Goal: Task Accomplishment & Management: Use online tool/utility

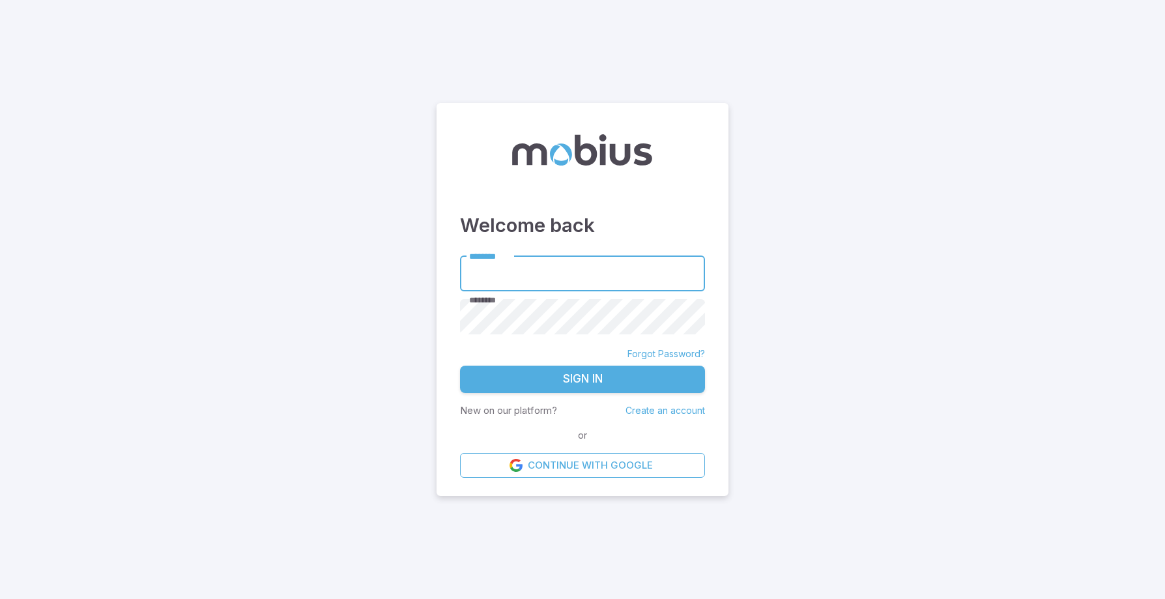
type input "**********"
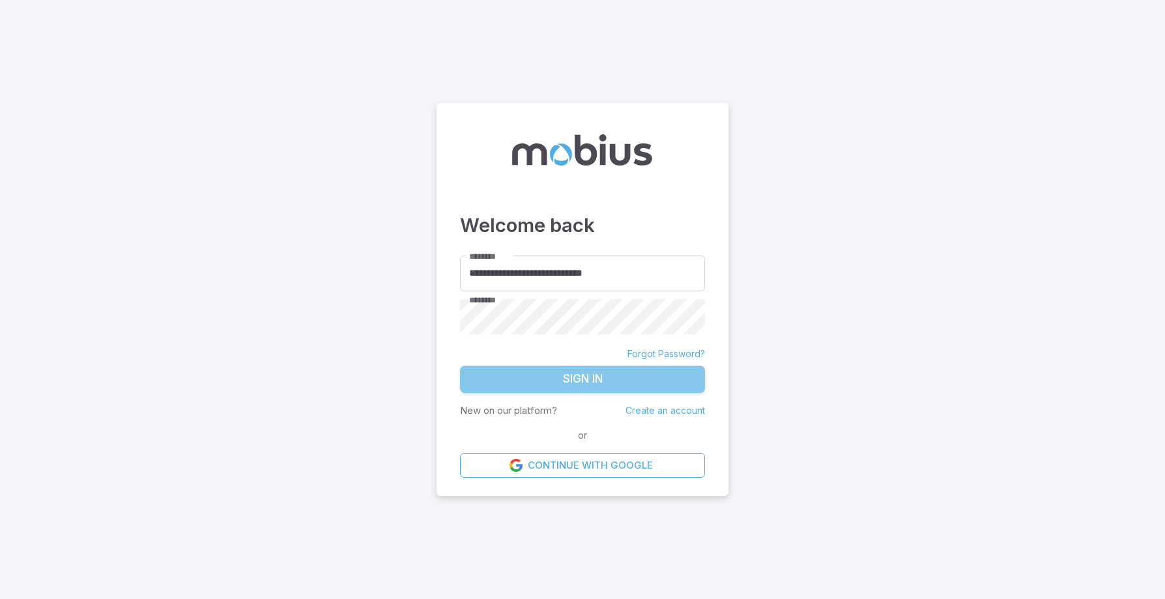
click at [565, 369] on button "Sign In" at bounding box center [582, 379] width 245 height 27
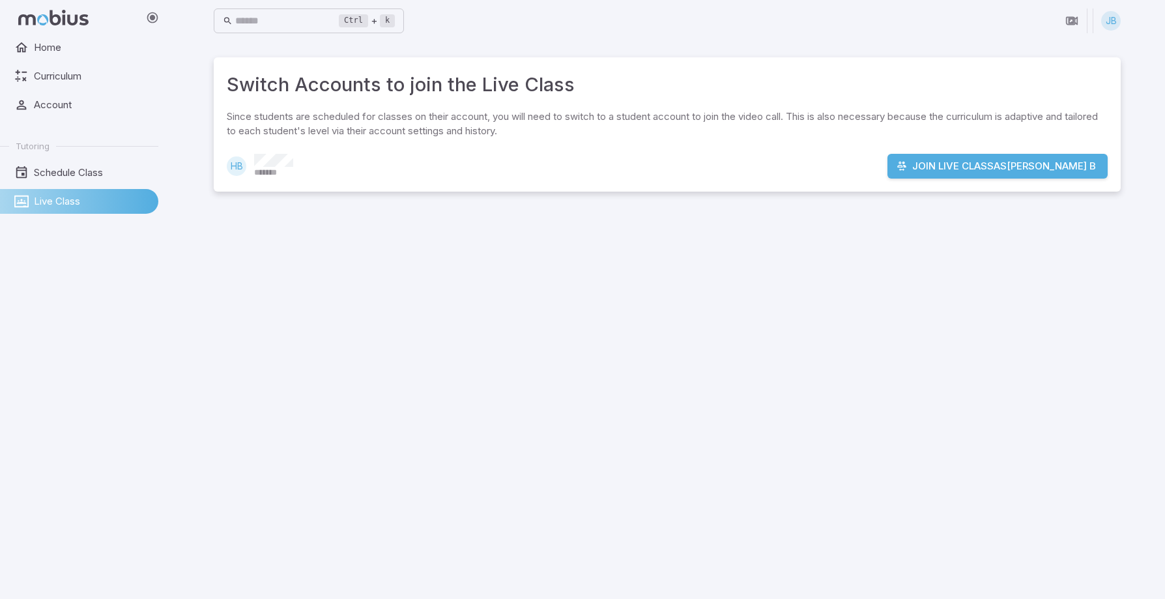
click at [953, 164] on button "Join Live Class as Harper B" at bounding box center [998, 166] width 220 height 25
